Goal: Task Accomplishment & Management: Manage account settings

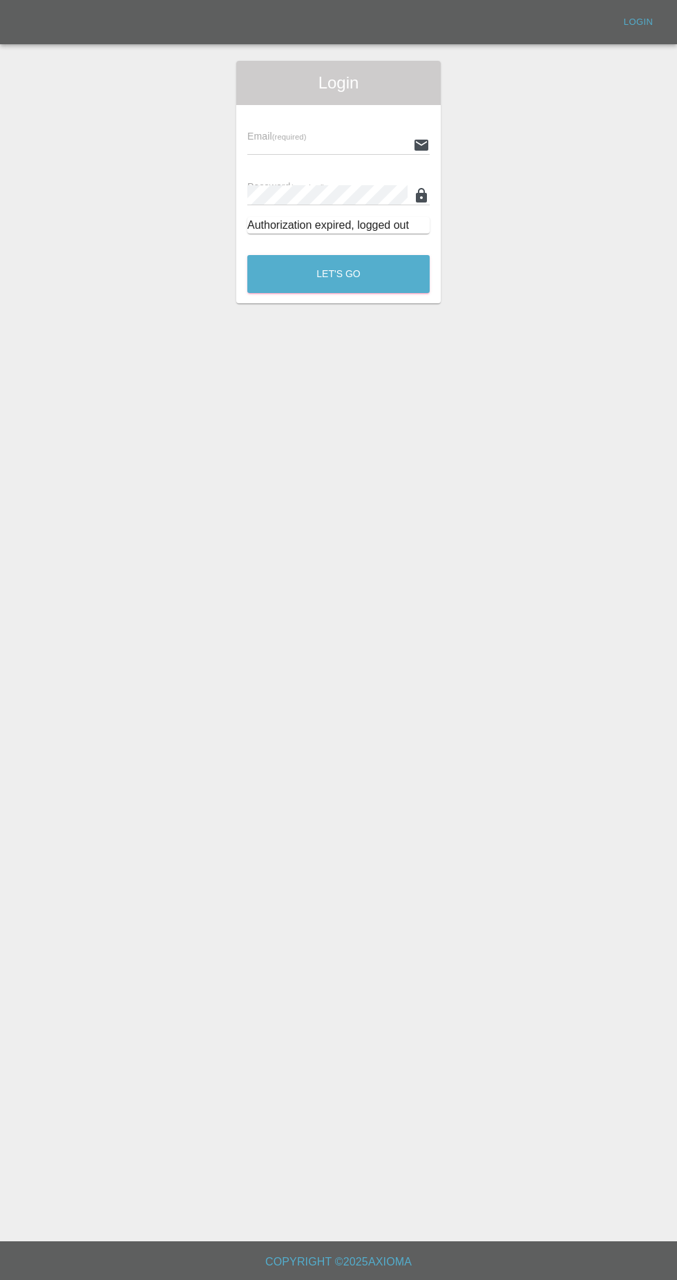
click at [318, 143] on input "text" at bounding box center [327, 145] width 160 height 20
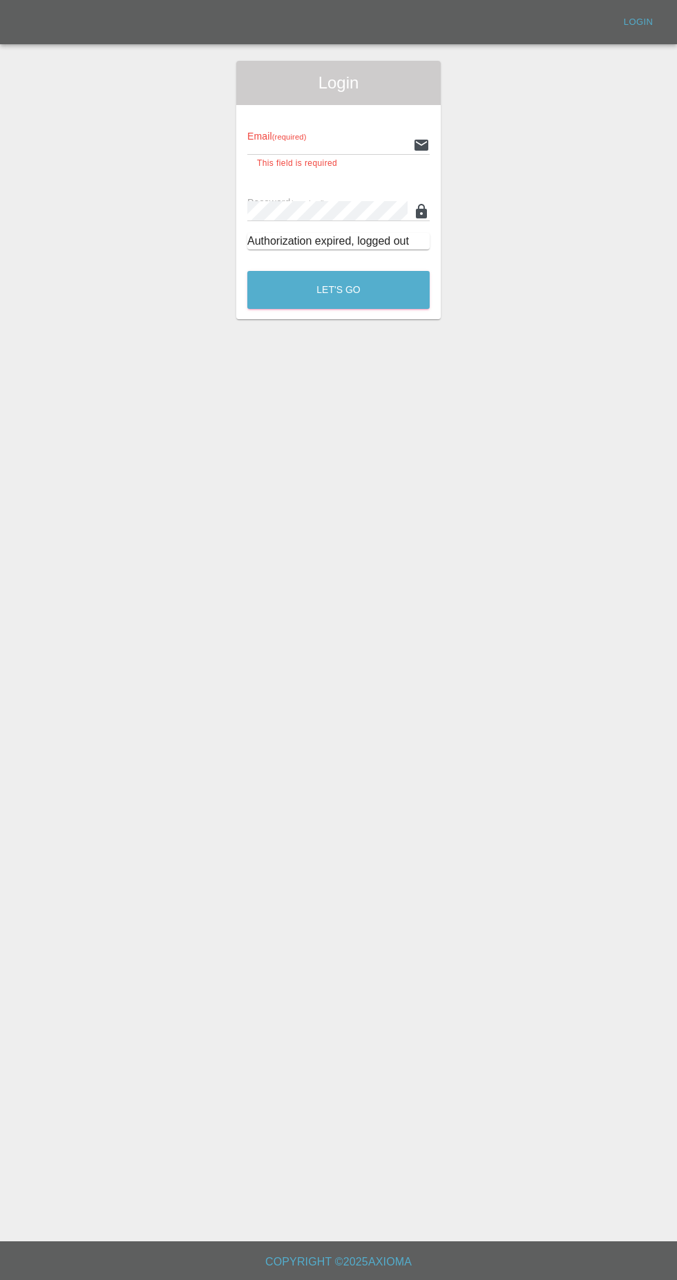
type input "[EMAIL_ADDRESS][DOMAIN_NAME]"
click at [247, 271] on button "Let's Go" at bounding box center [338, 290] width 182 height 38
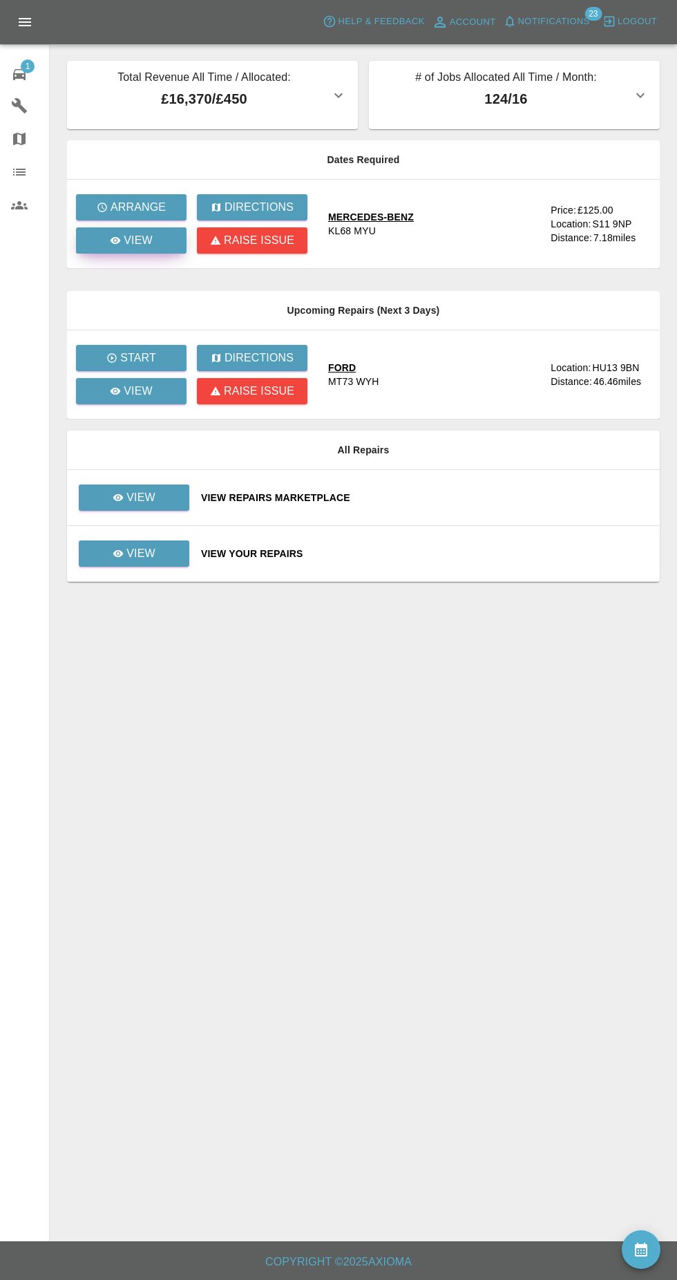
click at [149, 247] on p "View" at bounding box center [138, 240] width 29 height 17
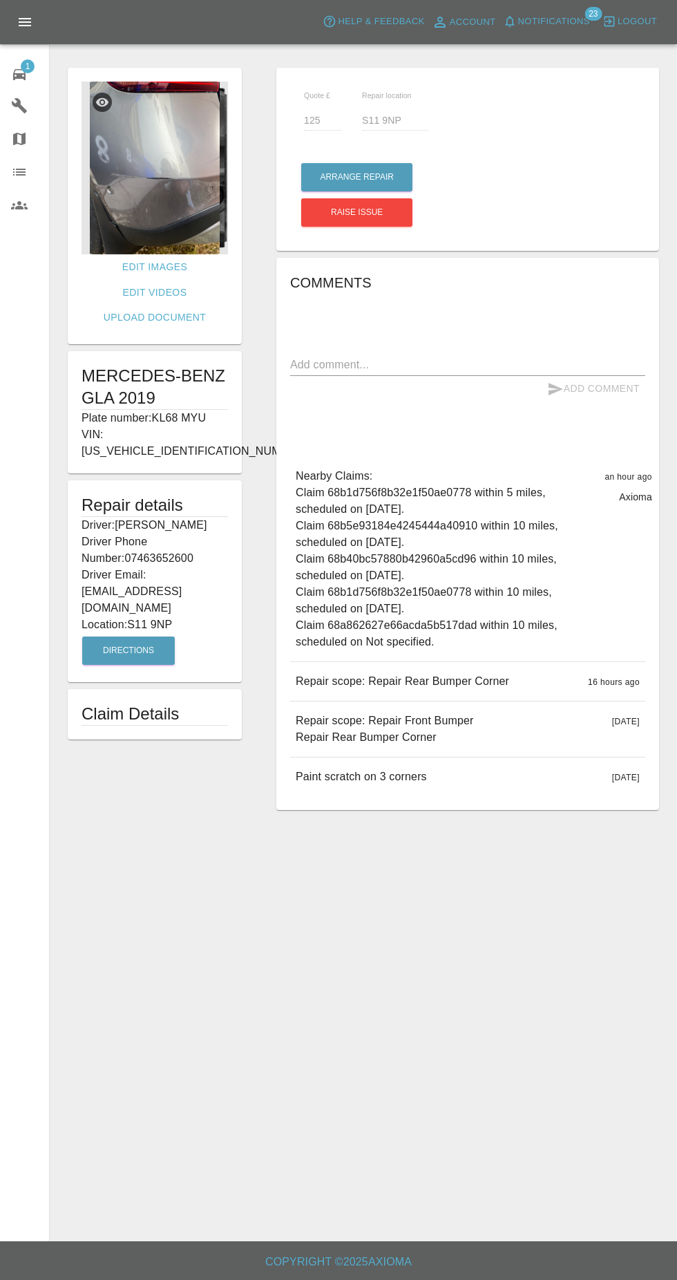
click at [175, 191] on img at bounding box center [155, 168] width 147 height 173
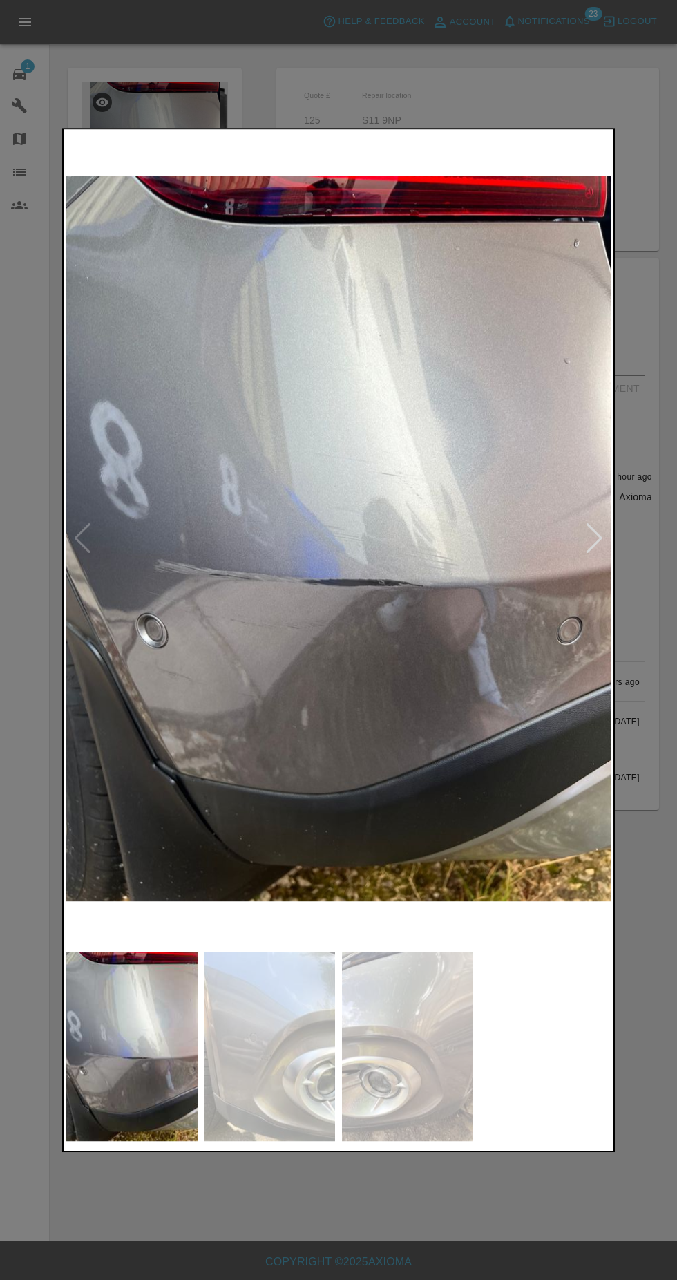
click at [271, 1095] on img at bounding box center [270, 1046] width 131 height 189
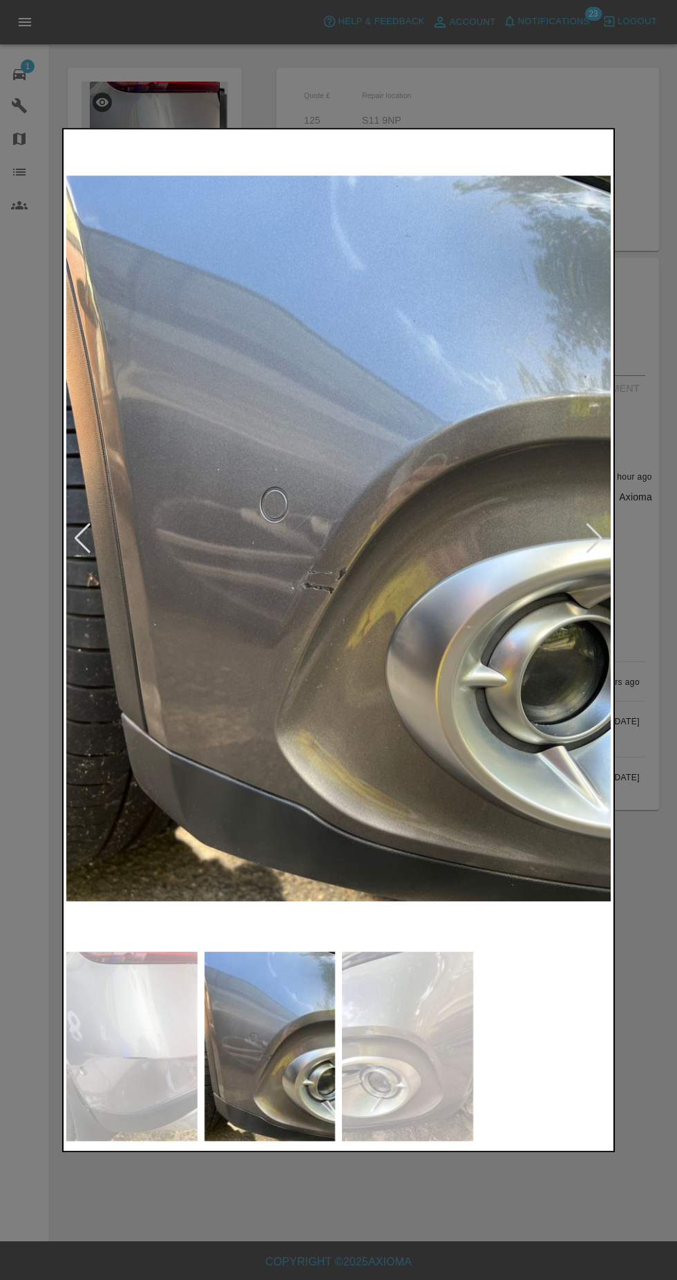
click at [129, 1074] on img at bounding box center [131, 1046] width 131 height 189
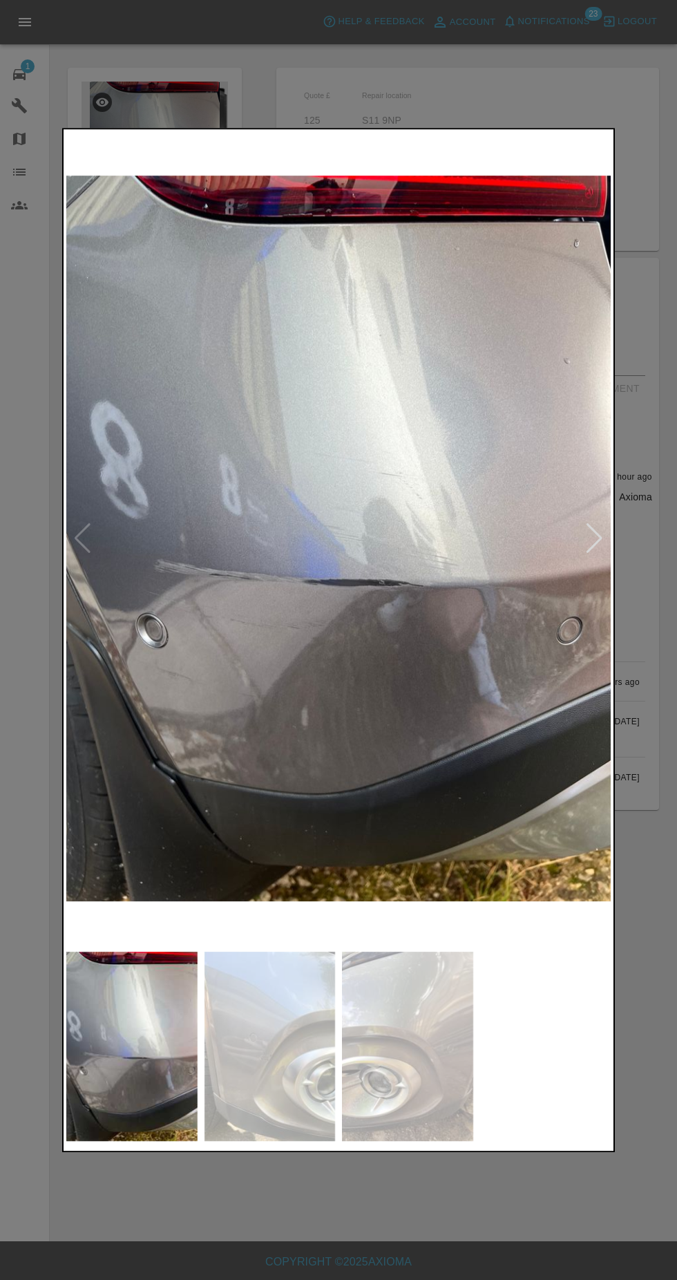
click at [292, 1060] on img at bounding box center [270, 1046] width 131 height 189
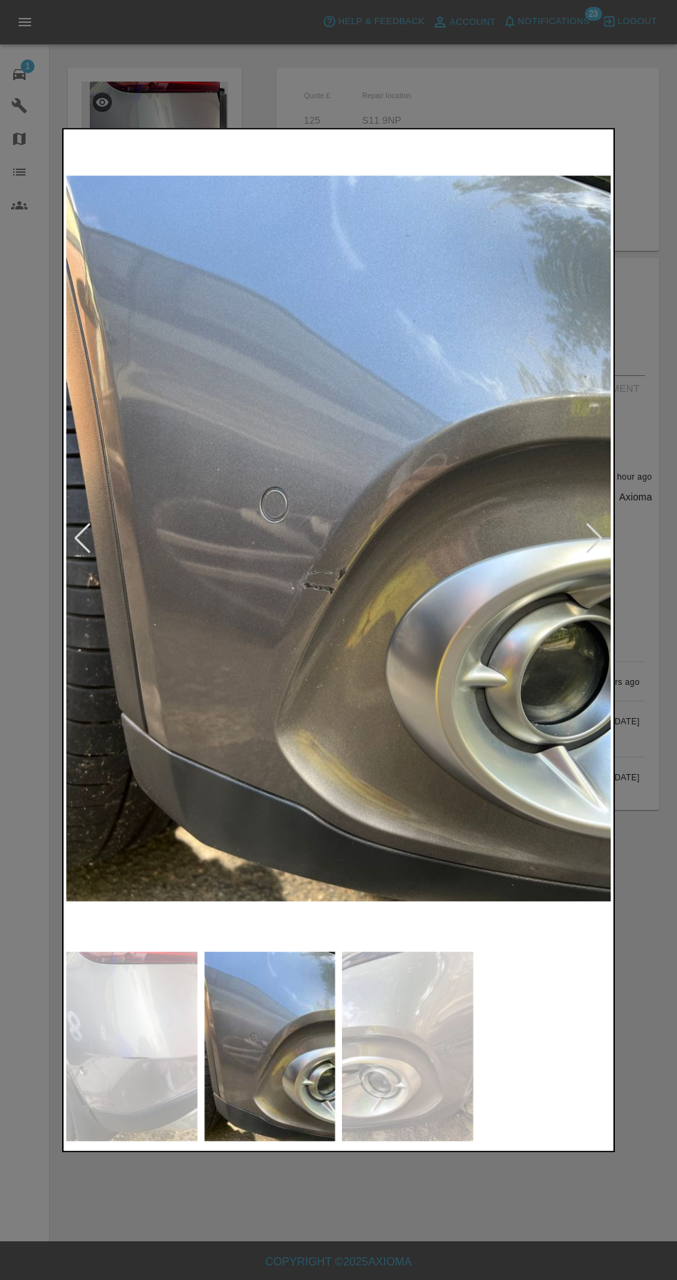
click at [411, 1053] on img at bounding box center [407, 1046] width 131 height 189
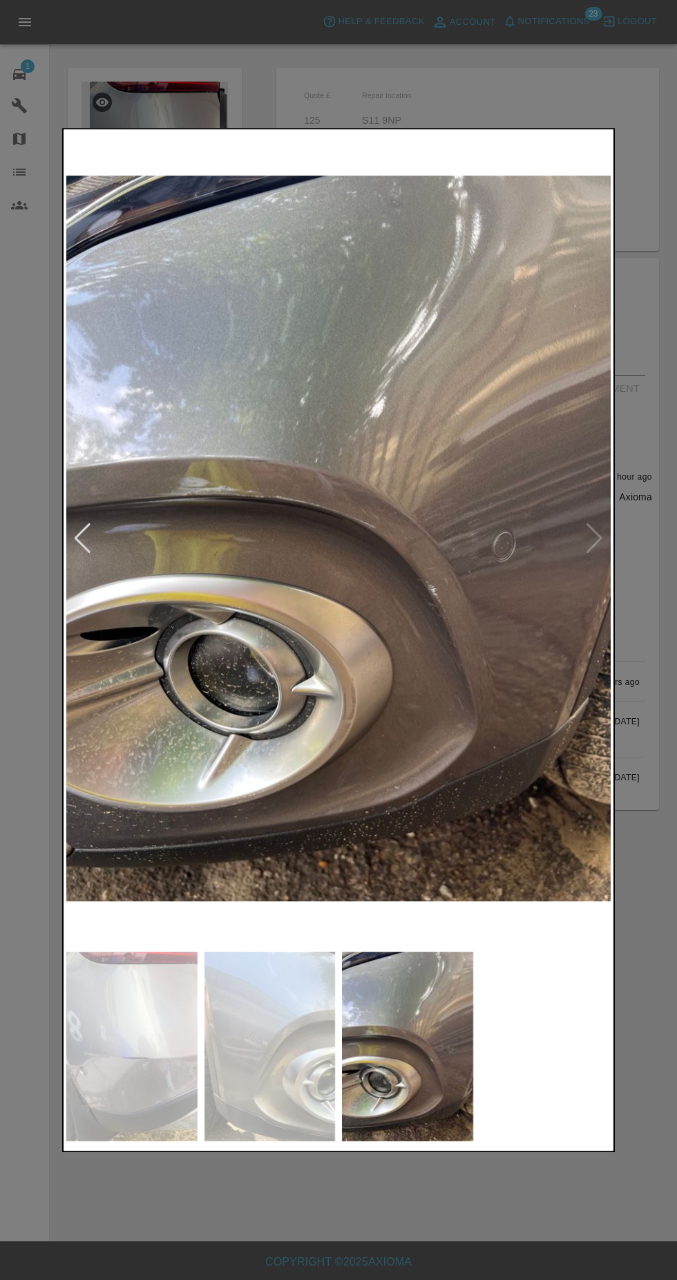
click at [651, 755] on div at bounding box center [338, 640] width 677 height 1280
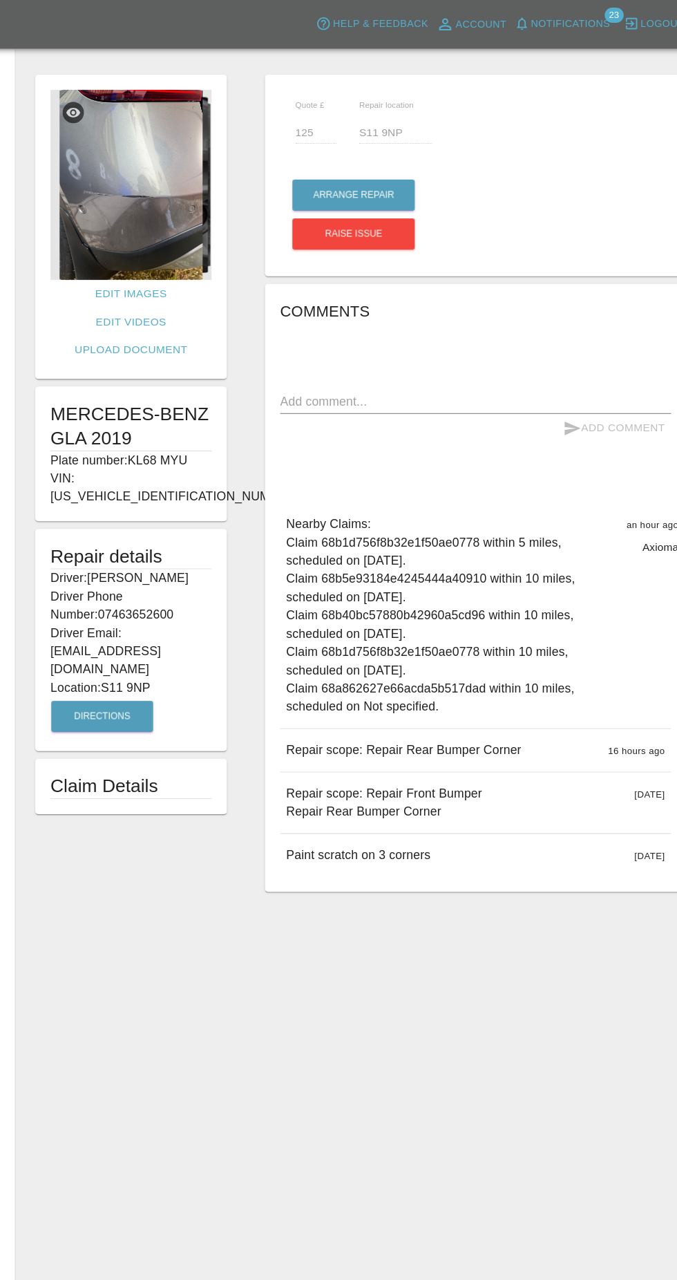
click at [158, 174] on img at bounding box center [155, 168] width 147 height 173
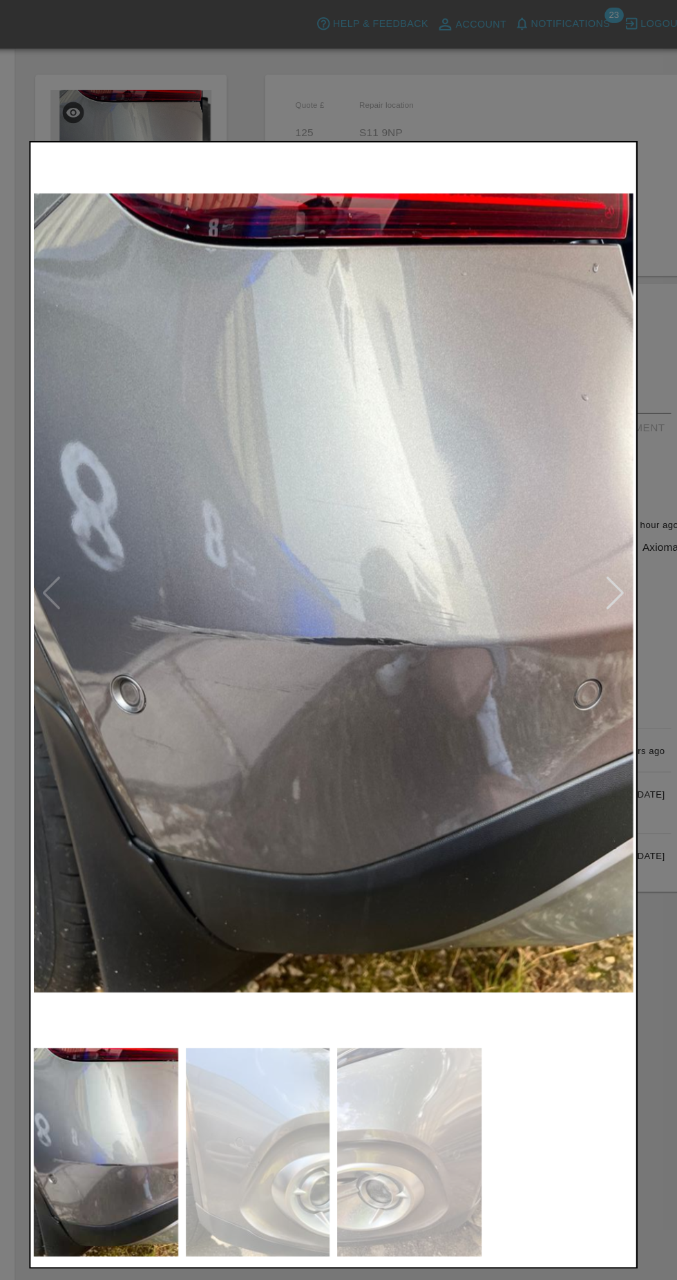
click at [281, 1037] on img at bounding box center [270, 1046] width 131 height 189
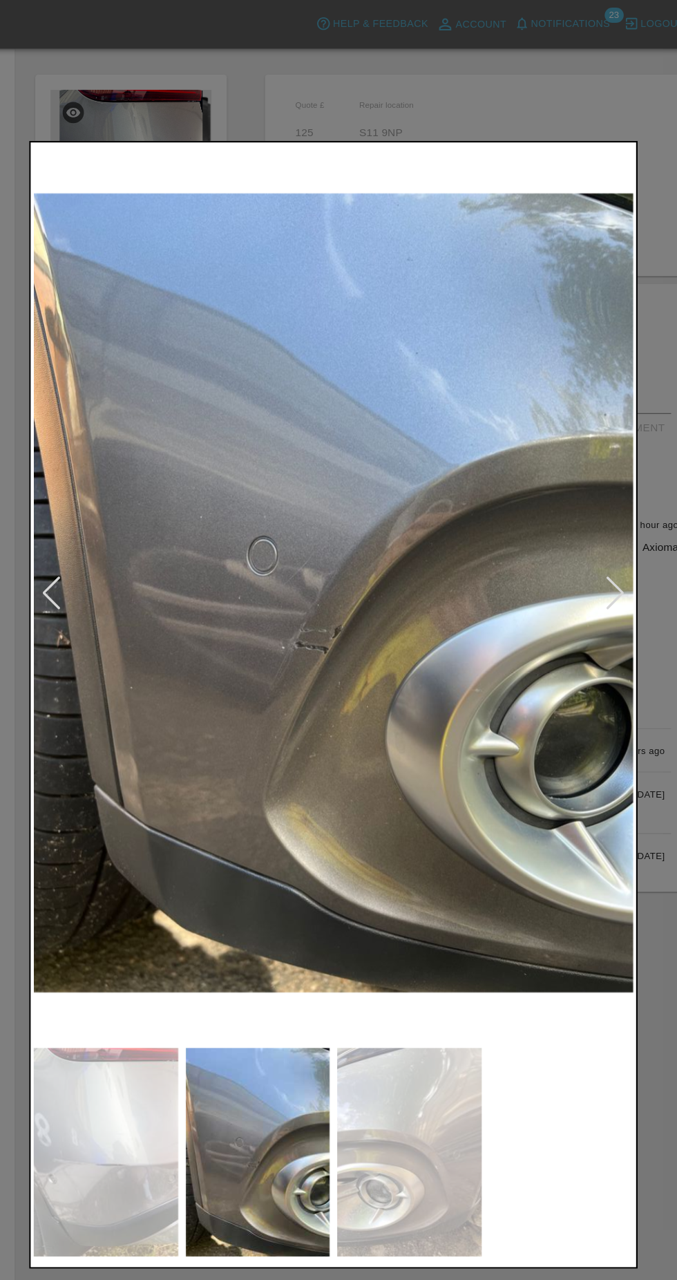
click at [420, 1038] on img at bounding box center [407, 1046] width 131 height 189
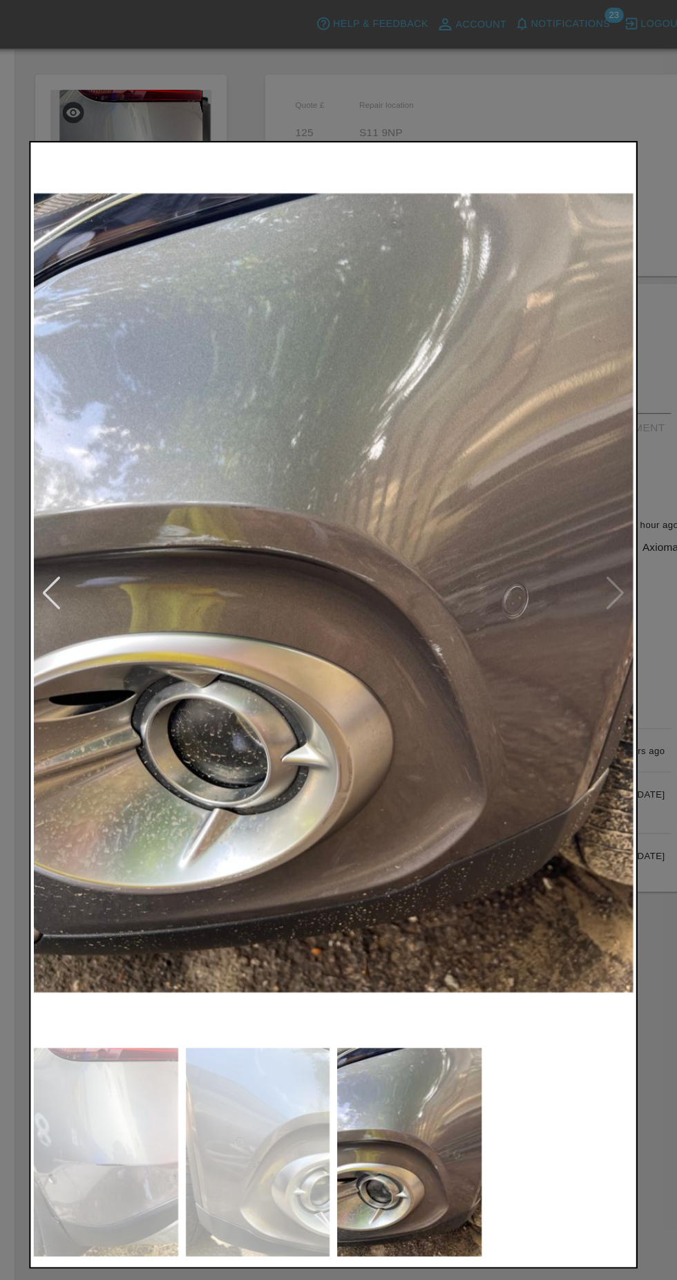
click at [144, 1050] on img at bounding box center [131, 1046] width 131 height 189
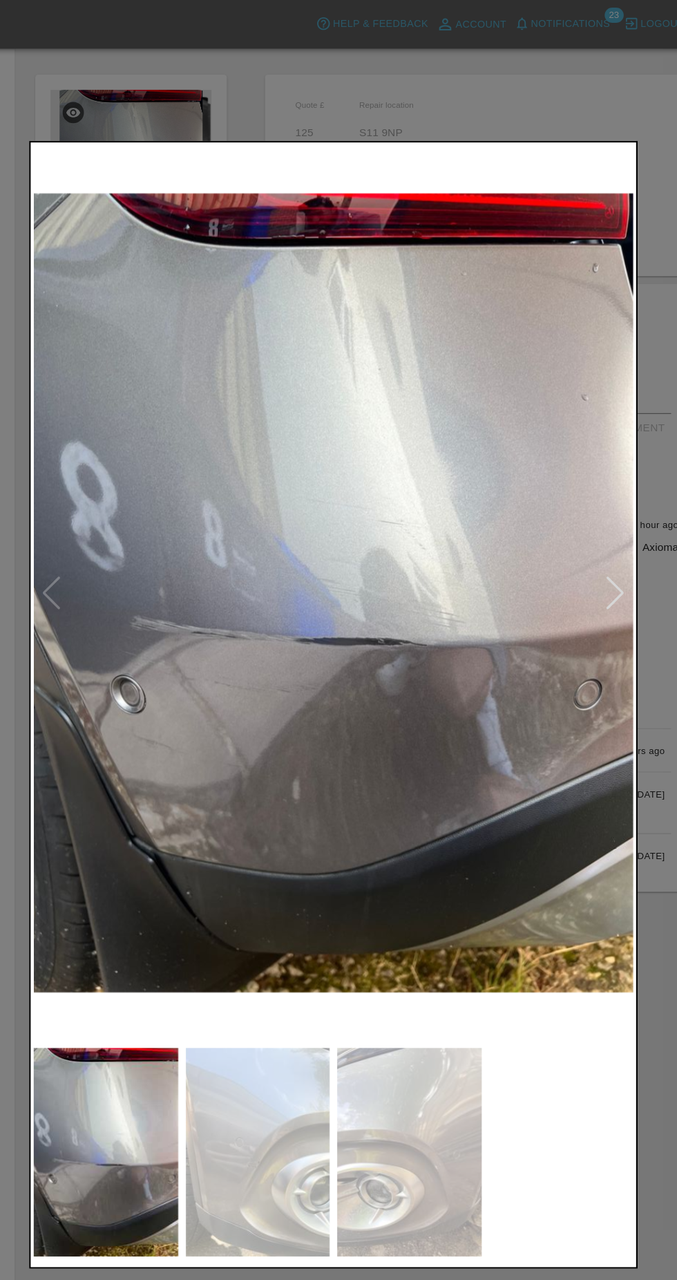
click at [472, 58] on div at bounding box center [338, 640] width 677 height 1280
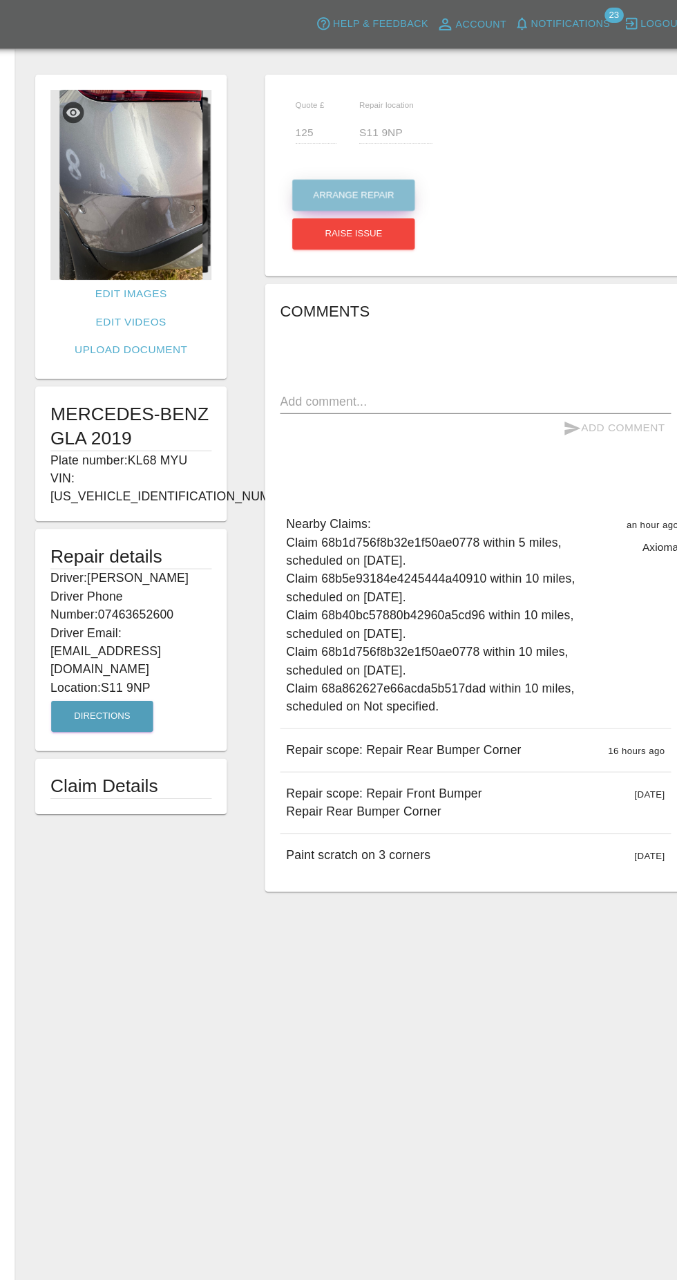
click at [373, 177] on button "Arrange Repair" at bounding box center [356, 177] width 111 height 28
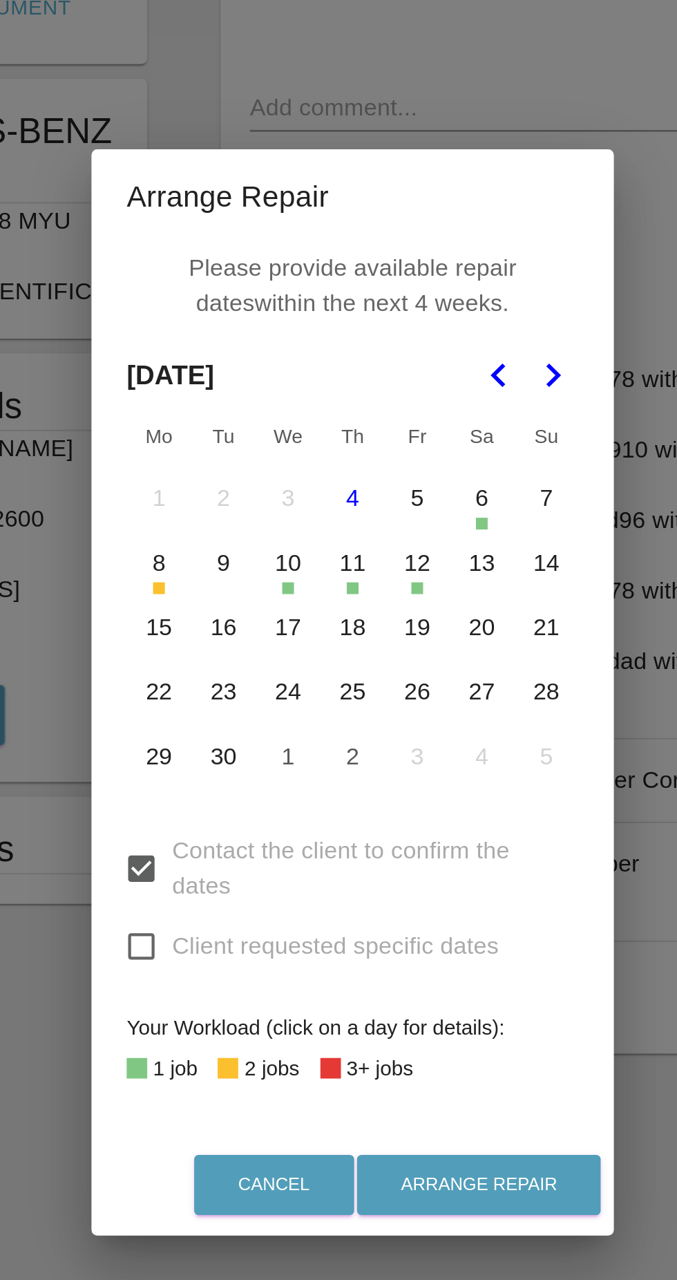
click at [251, 620] on button "15" at bounding box center [247, 609] width 29 height 29
click at [285, 619] on button "16" at bounding box center [277, 609] width 29 height 29
click at [308, 611] on button "17" at bounding box center [308, 609] width 29 height 29
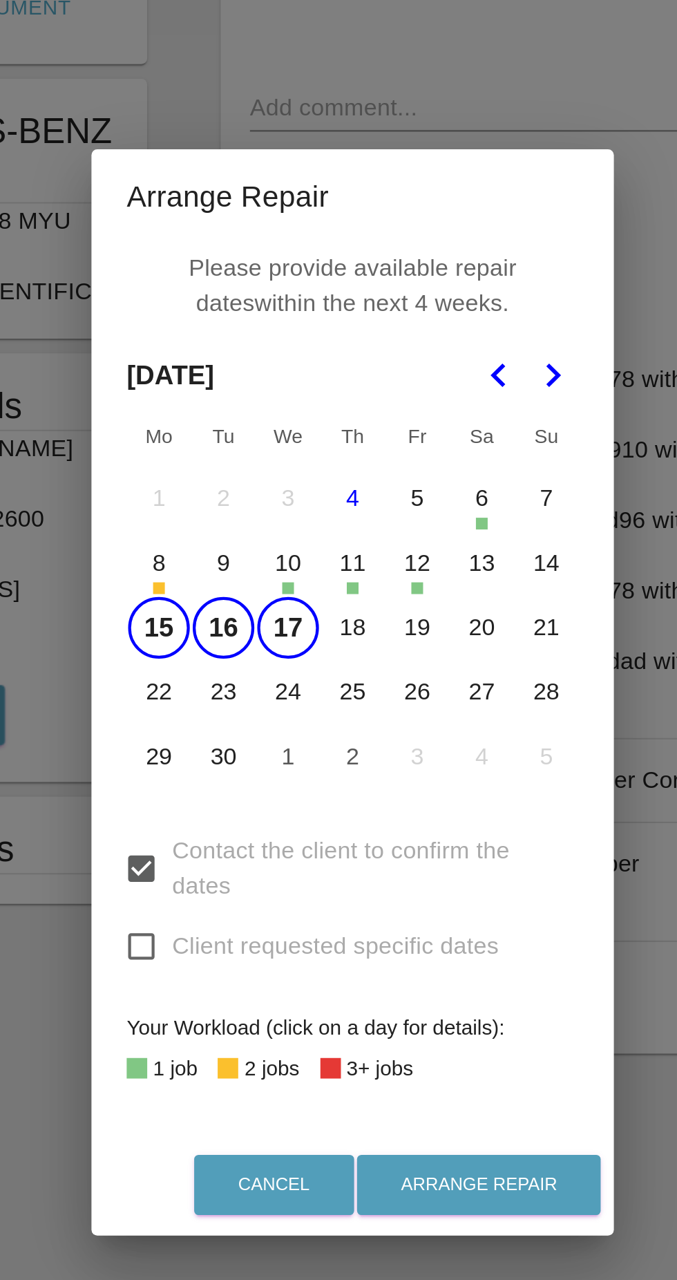
click at [343, 614] on button "18" at bounding box center [338, 609] width 29 height 29
click at [385, 607] on button "20" at bounding box center [399, 609] width 29 height 29
click at [406, 612] on button "20" at bounding box center [399, 609] width 29 height 29
click at [370, 610] on button "19" at bounding box center [369, 609] width 29 height 29
click at [366, 643] on button "26" at bounding box center [369, 639] width 29 height 29
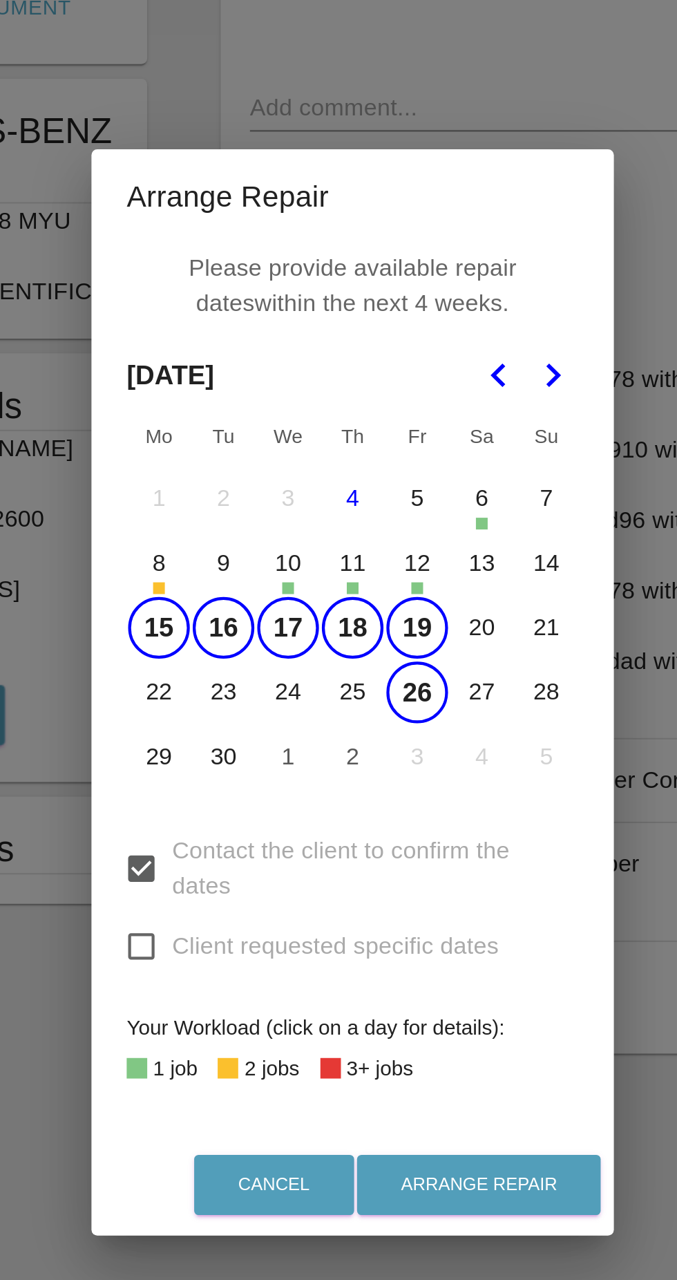
click at [339, 646] on button "25" at bounding box center [338, 639] width 29 height 29
click at [312, 643] on button "24" at bounding box center [308, 639] width 29 height 29
click at [279, 646] on button "23" at bounding box center [277, 639] width 29 height 29
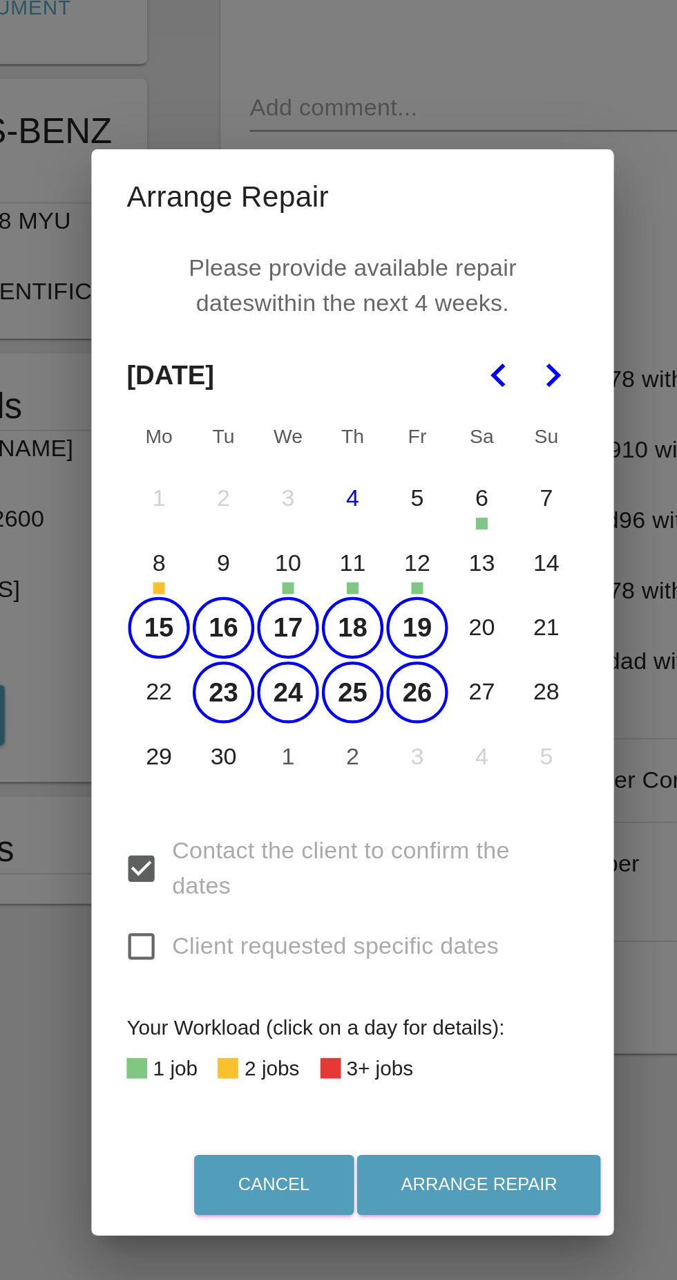
click at [243, 643] on button "22" at bounding box center [247, 639] width 29 height 29
click at [245, 673] on button "29" at bounding box center [247, 670] width 29 height 29
click at [280, 666] on button "30" at bounding box center [277, 670] width 29 height 29
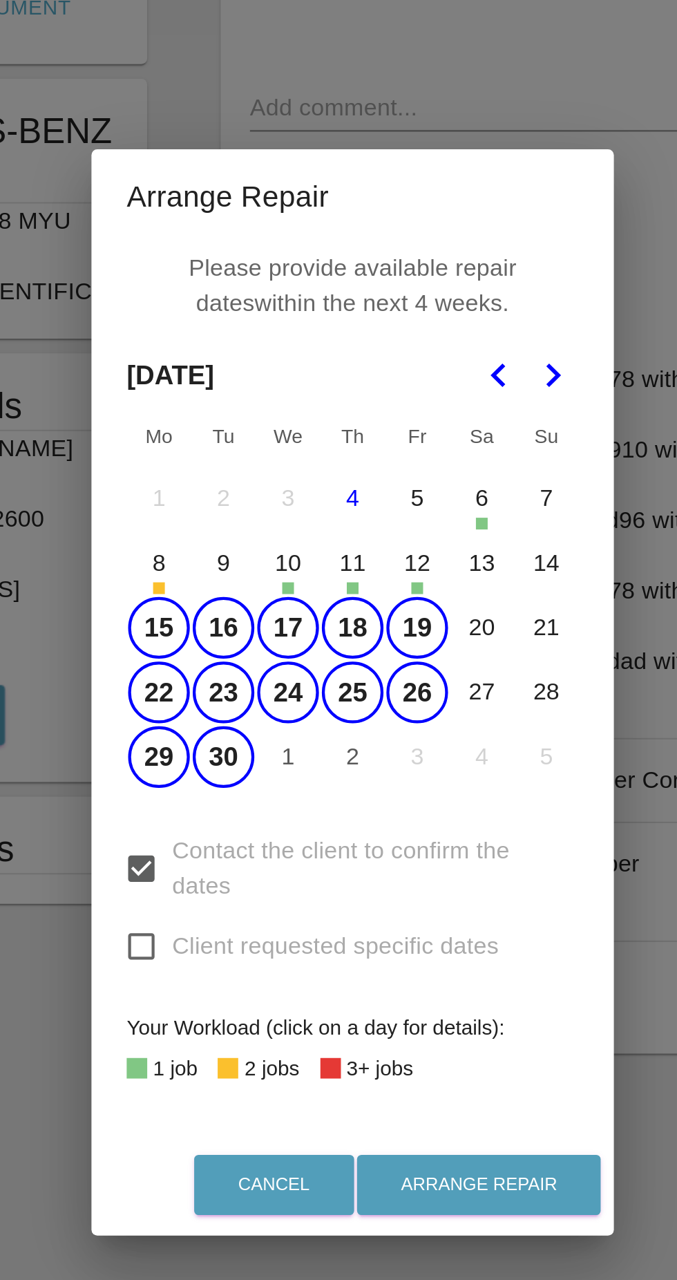
click at [314, 678] on button "1" at bounding box center [308, 670] width 29 height 29
click at [338, 674] on button "2" at bounding box center [338, 670] width 29 height 29
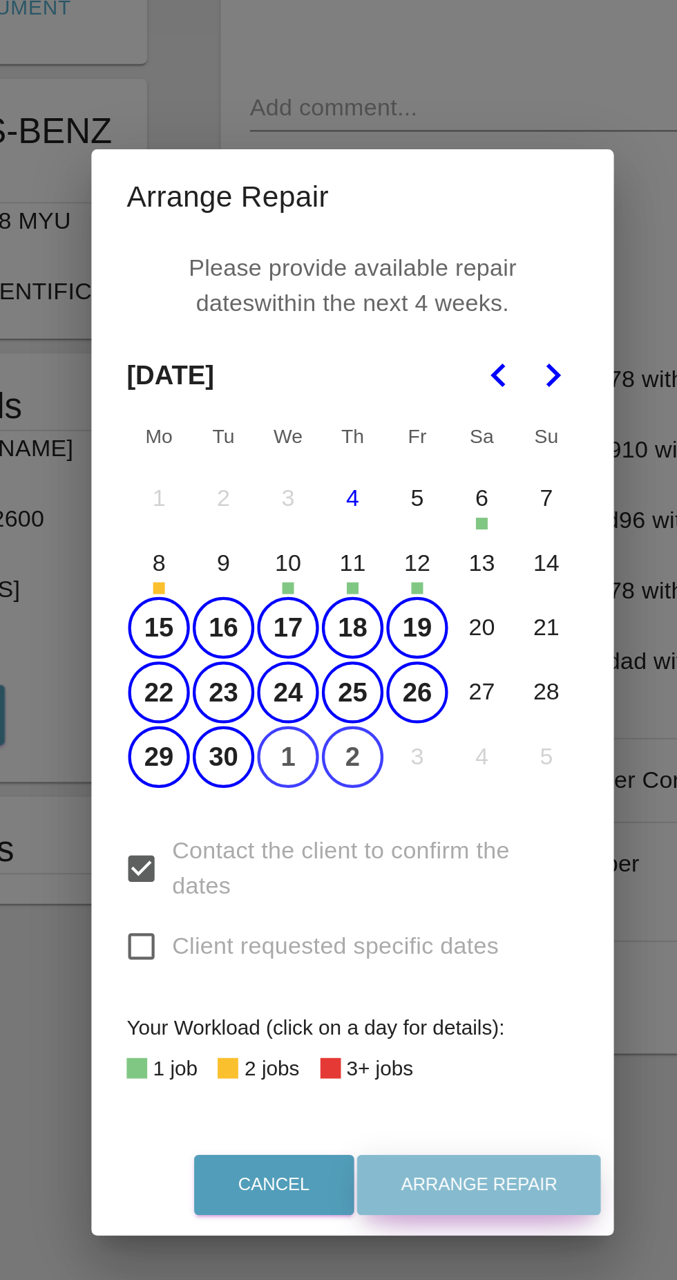
click at [418, 882] on button "Arrange Repair" at bounding box center [398, 872] width 115 height 28
